Goal: Download file/media

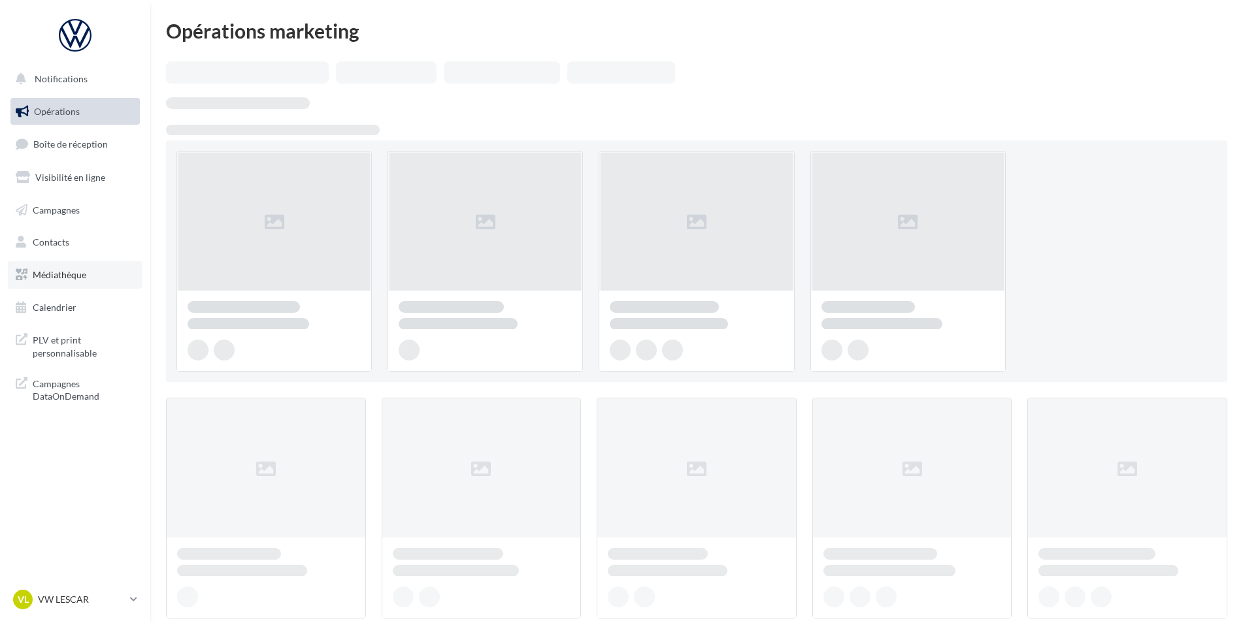
click at [69, 276] on span "Médiathèque" at bounding box center [60, 274] width 54 height 11
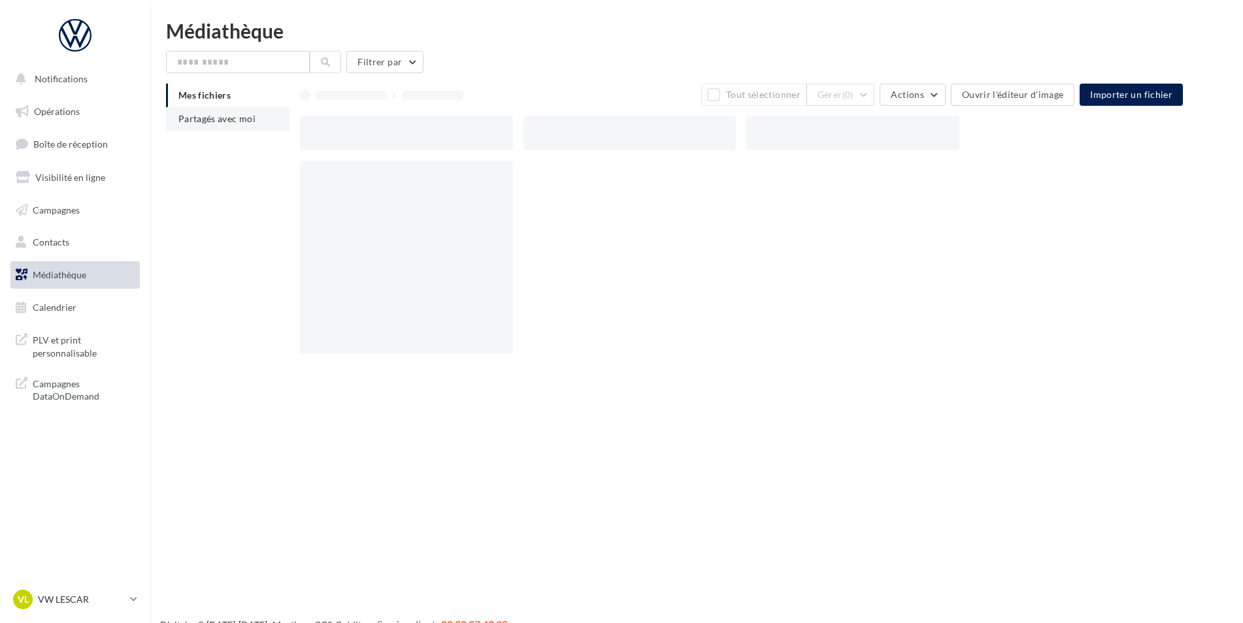
click at [231, 114] on span "Partagés avec moi" at bounding box center [216, 118] width 77 height 11
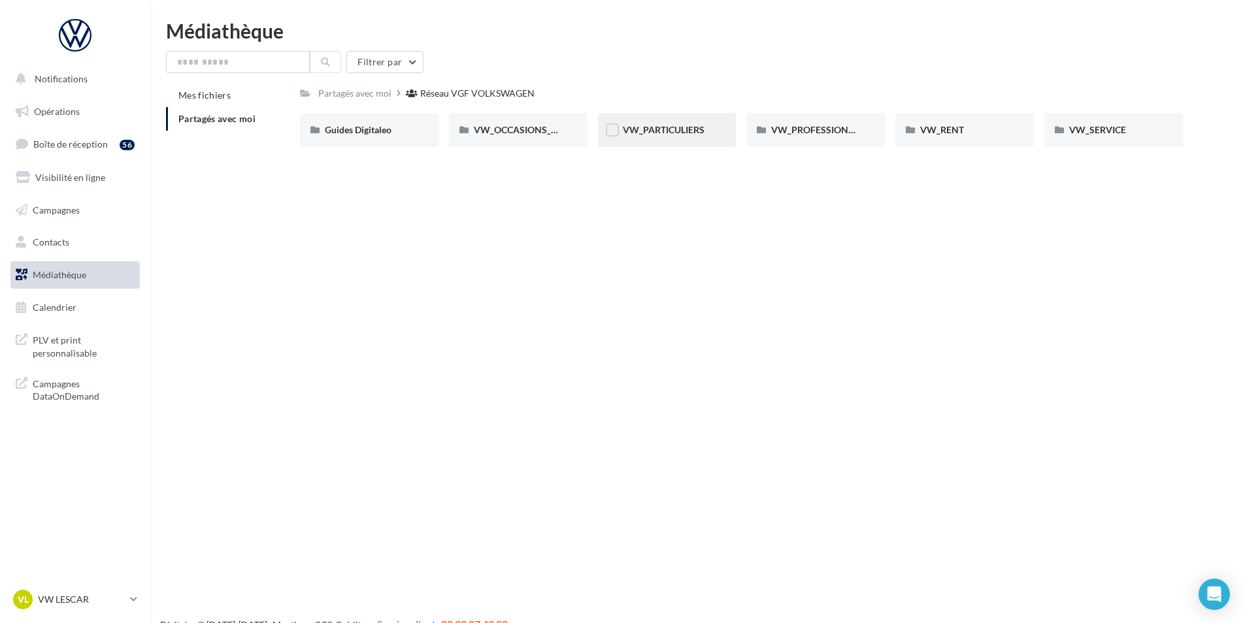
click at [665, 120] on div "VW_PARTICULIERS" at bounding box center [667, 130] width 138 height 34
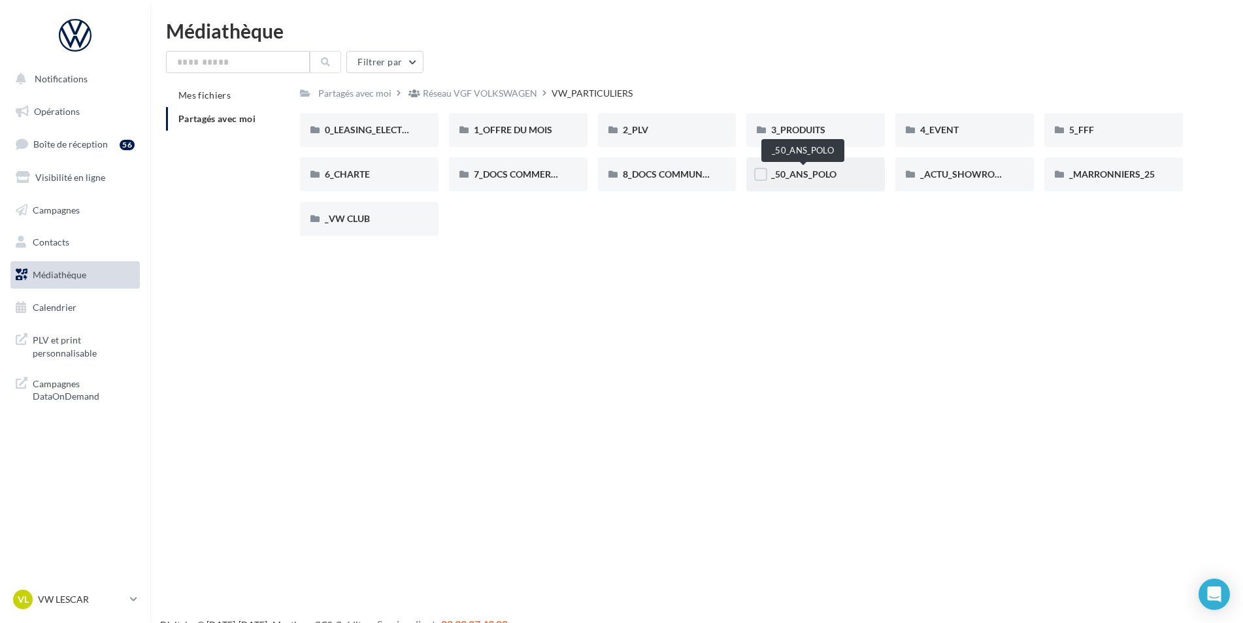
click at [835, 174] on span "_50_ANS_POLO" at bounding box center [803, 174] width 65 height 11
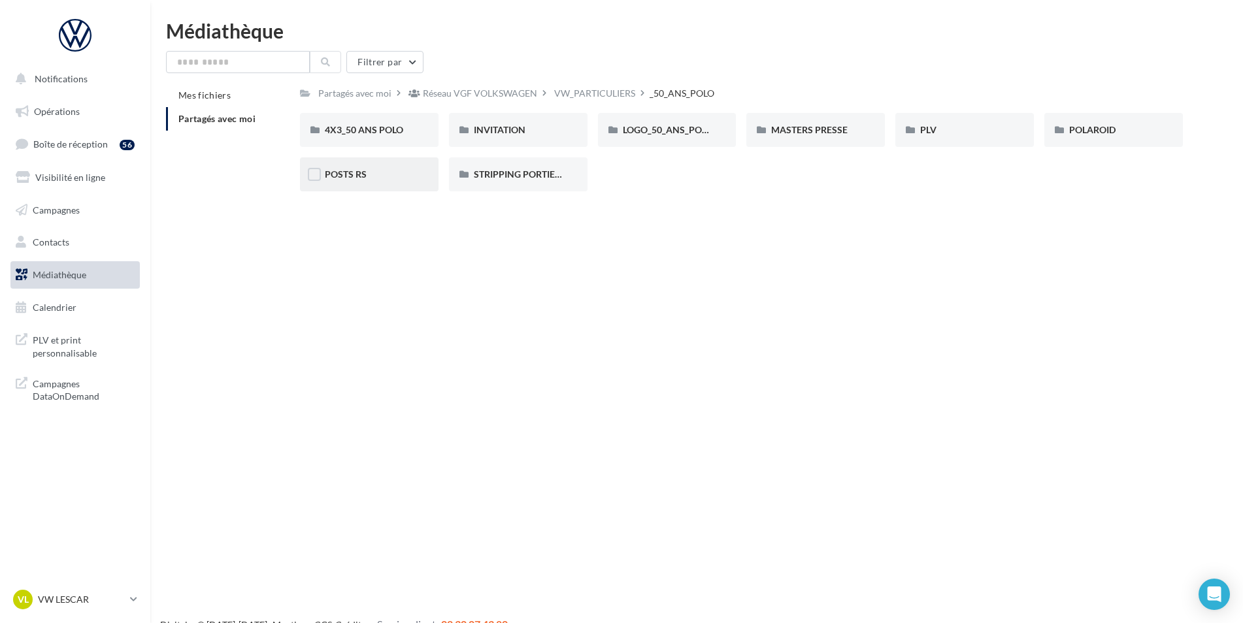
click at [354, 176] on span "POSTS RS" at bounding box center [346, 174] width 42 height 11
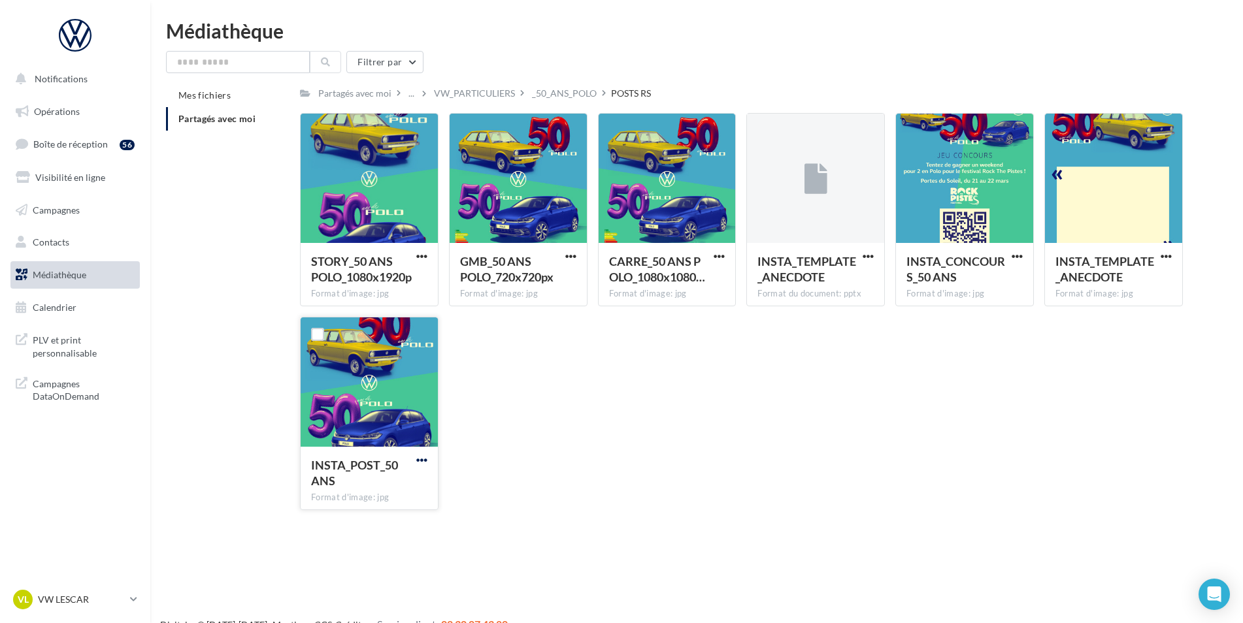
click at [425, 458] on span "button" at bounding box center [421, 460] width 11 height 11
click at [398, 493] on button "Télécharger" at bounding box center [364, 486] width 131 height 34
